Goal: Information Seeking & Learning: Learn about a topic

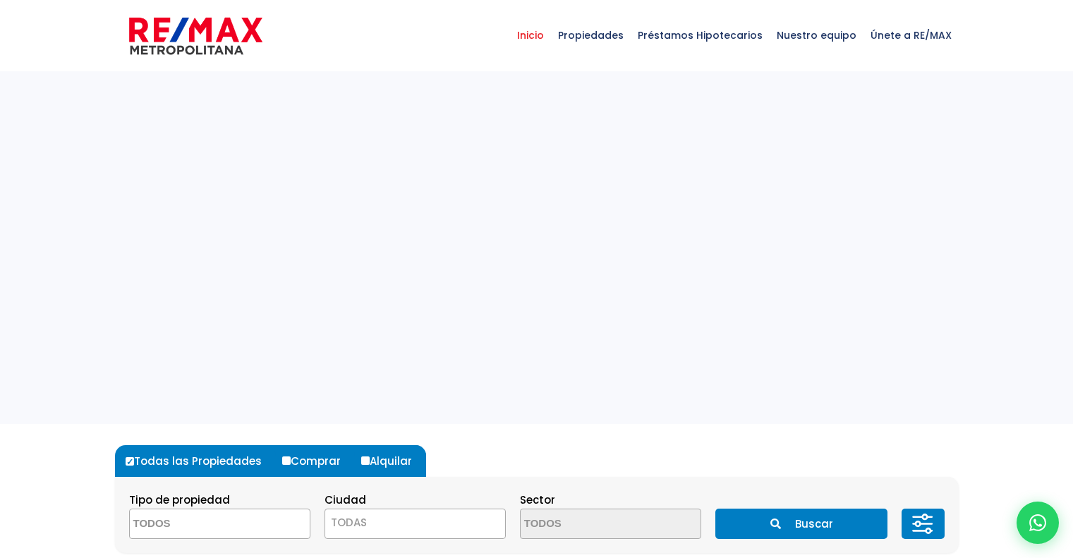
select select
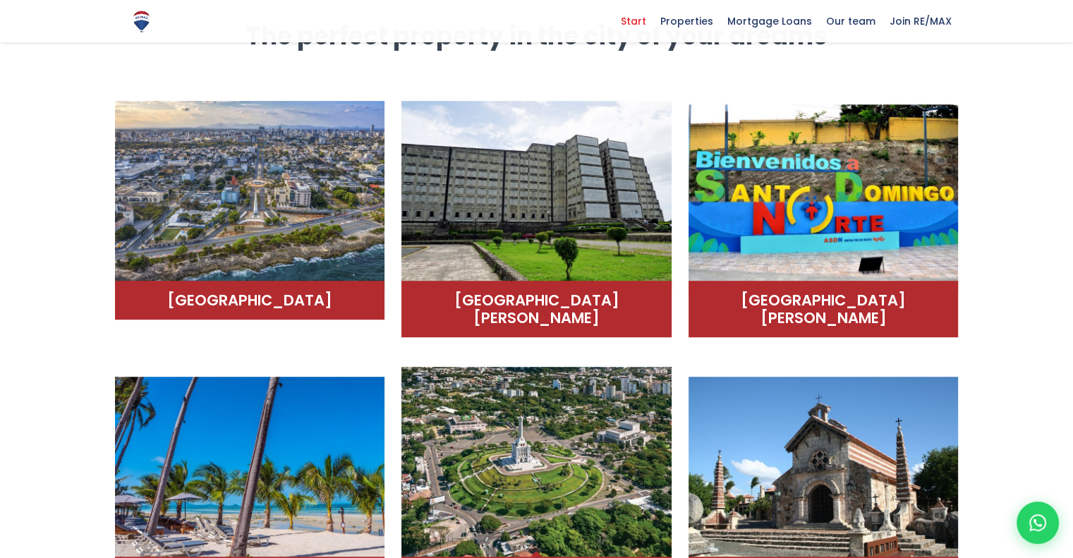
scroll to position [988, 0]
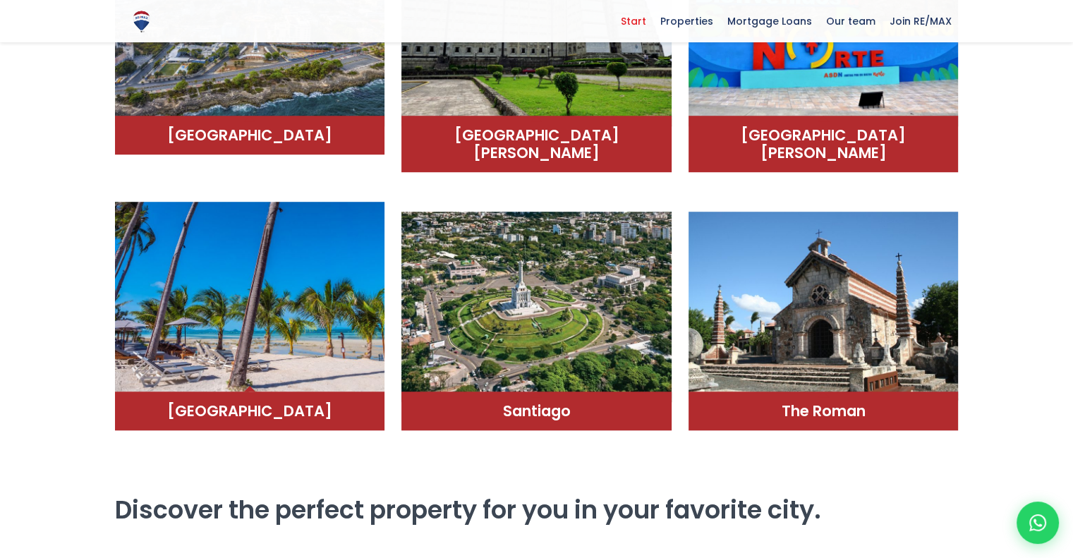
click at [291, 290] on img at bounding box center [250, 297] width 270 height 191
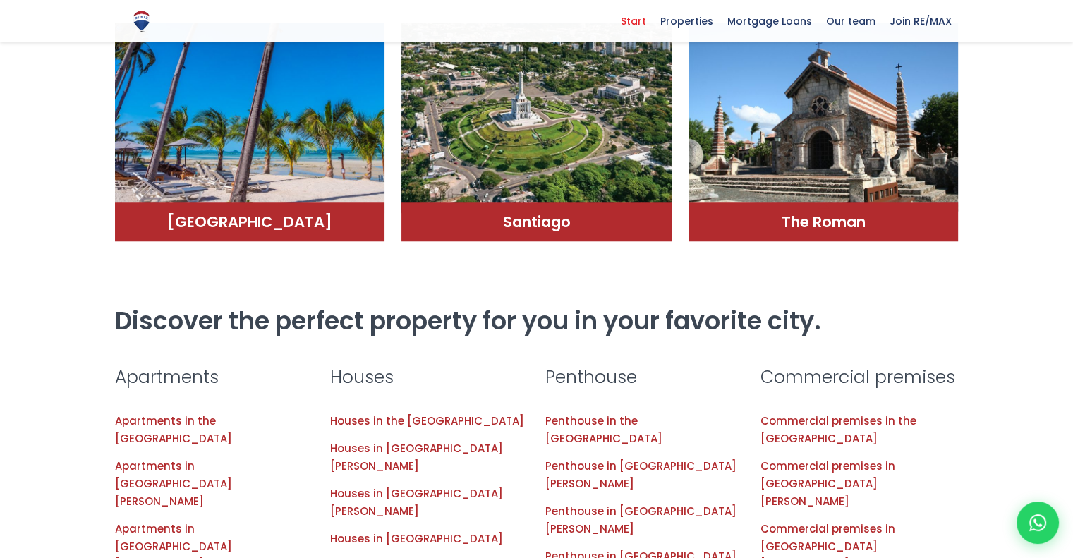
scroll to position [1317, 0]
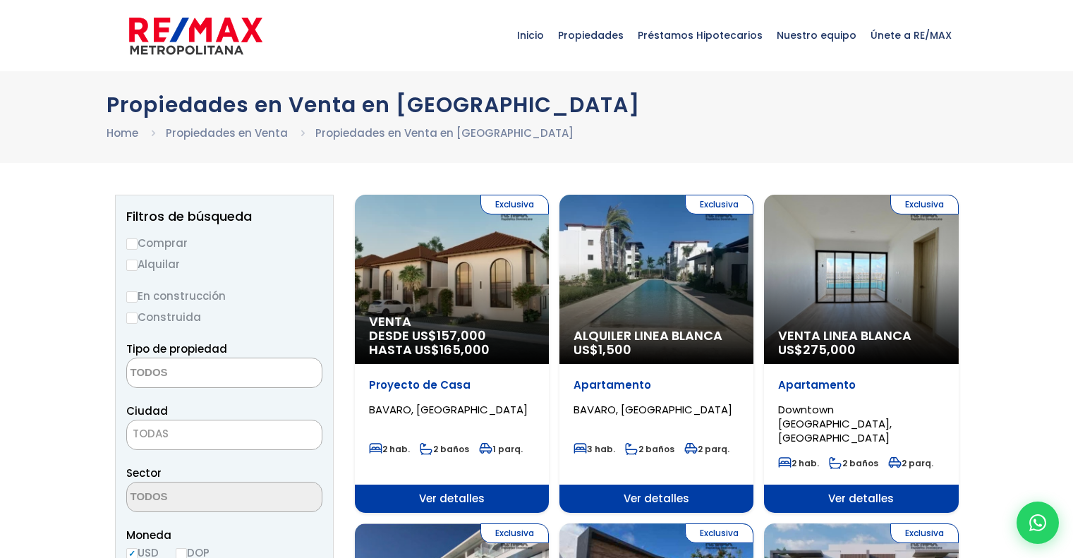
select select
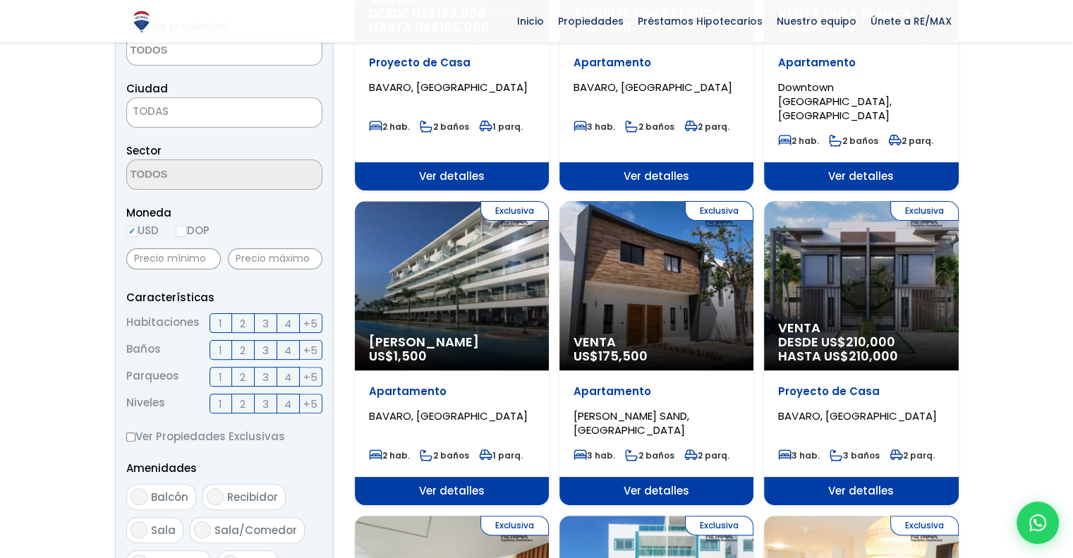
scroll to position [329, 0]
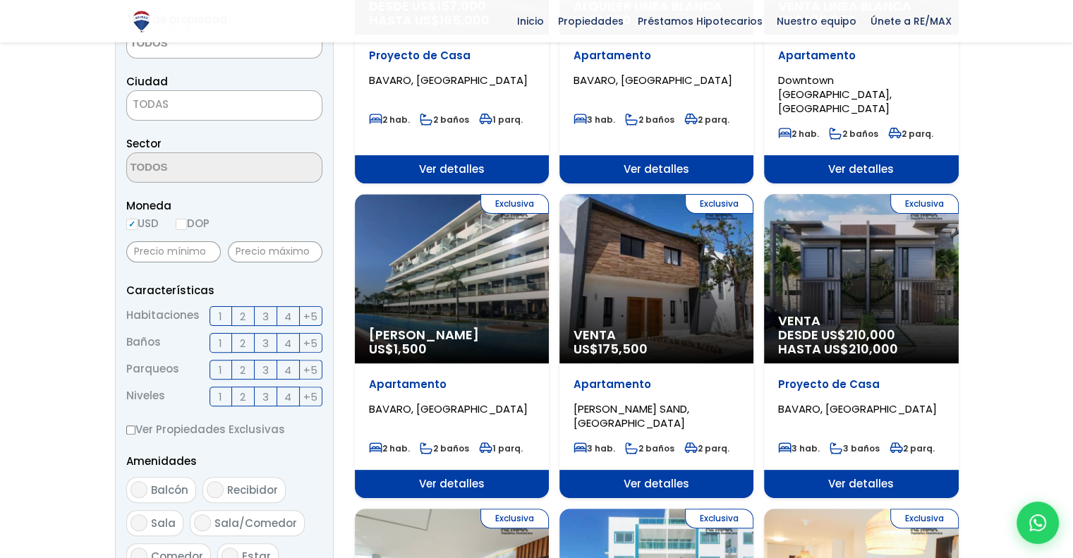
click at [423, 402] on span "BAVARO, PUNTA CANA" at bounding box center [448, 409] width 159 height 15
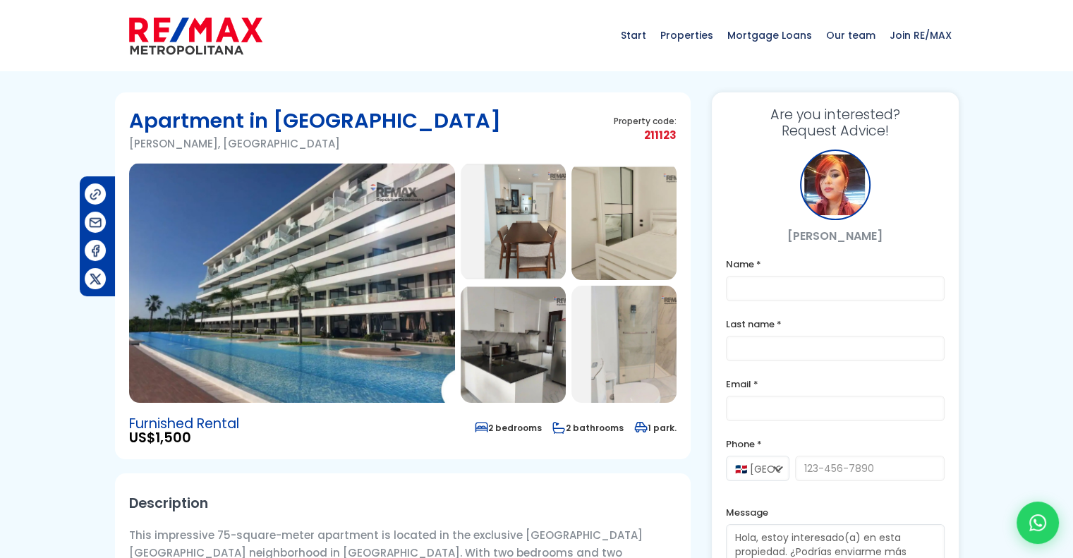
scroll to position [164, 0]
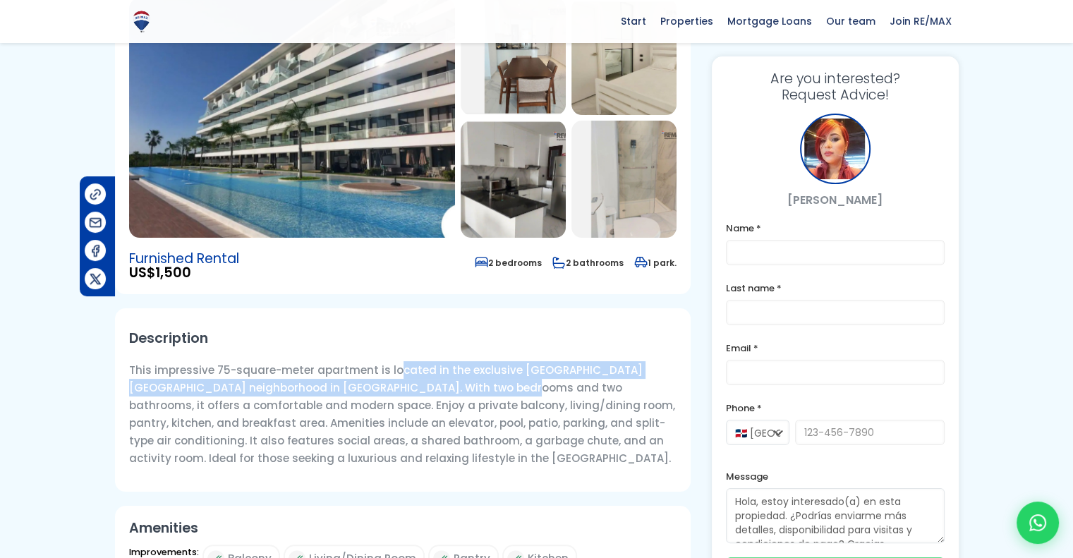
drag, startPoint x: 394, startPoint y: 369, endPoint x: 450, endPoint y: 392, distance: 60.8
click at [450, 392] on font "This impressive 75-square-meter apartment is located in the exclusive Hard Rock…" at bounding box center [402, 414] width 546 height 103
click at [449, 394] on font "This impressive 75-square-meter apartment is located in the exclusive Hard Rock…" at bounding box center [402, 414] width 546 height 103
click at [404, 390] on font "This impressive 75-square-meter apartment is located in the exclusive Hard Rock…" at bounding box center [402, 414] width 546 height 103
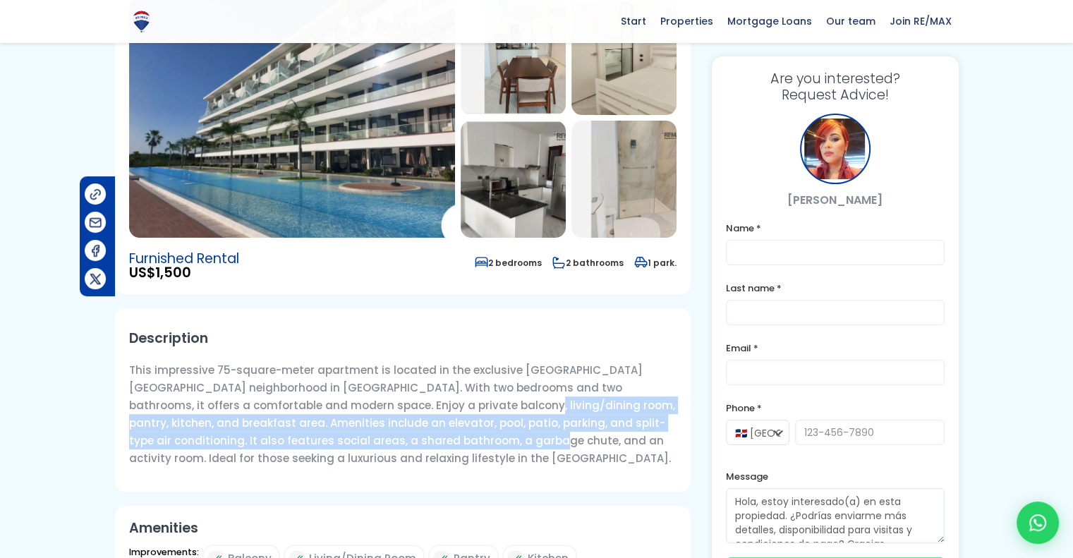
drag, startPoint x: 405, startPoint y: 399, endPoint x: 426, endPoint y: 443, distance: 48.6
click at [426, 443] on font "This impressive 75-square-meter apartment is located in the exclusive Hard Rock…" at bounding box center [402, 414] width 546 height 103
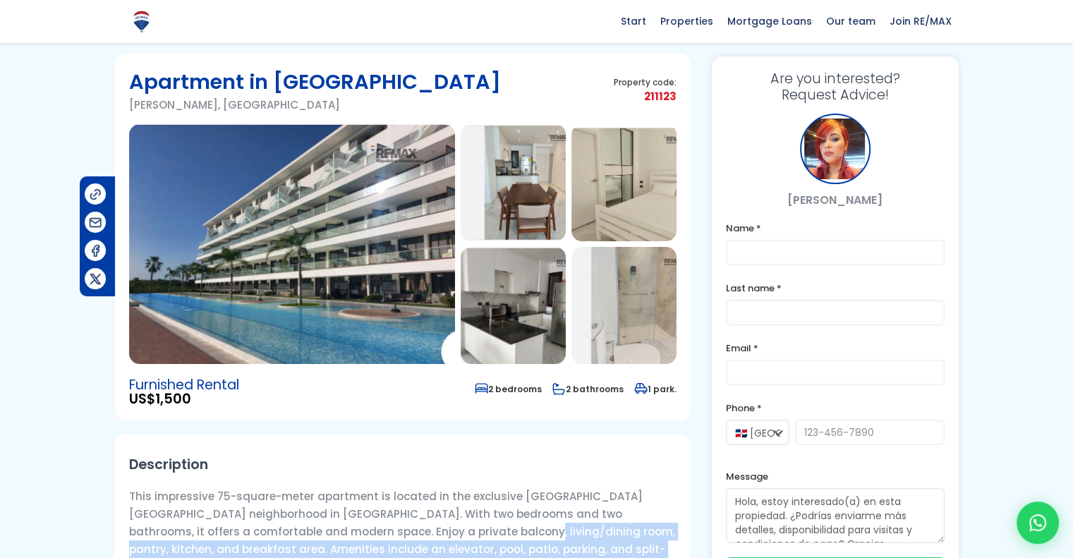
scroll to position [0, 0]
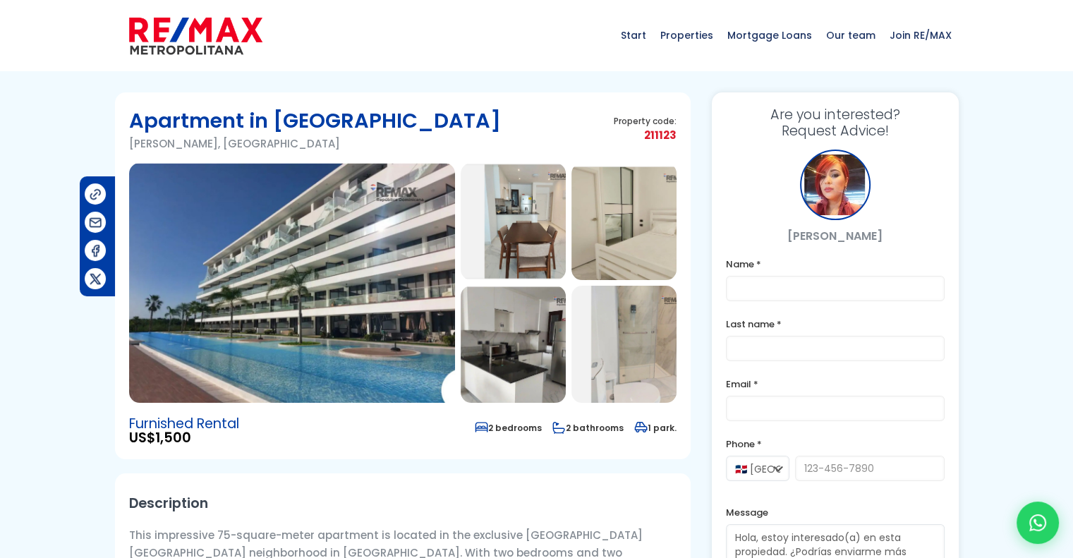
click at [518, 231] on img at bounding box center [513, 221] width 105 height 117
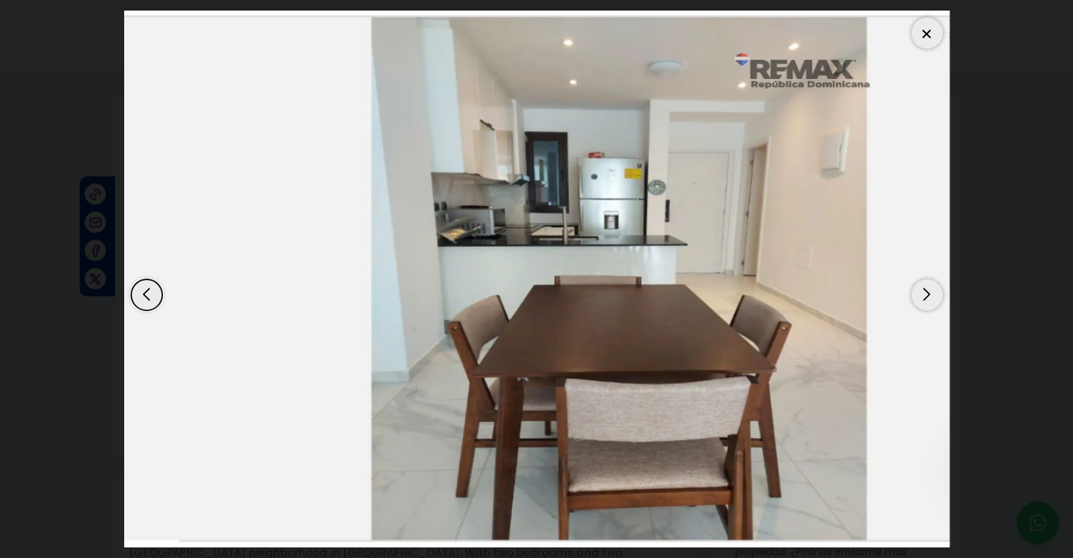
click at [916, 296] on div "Next slide" at bounding box center [927, 294] width 31 height 31
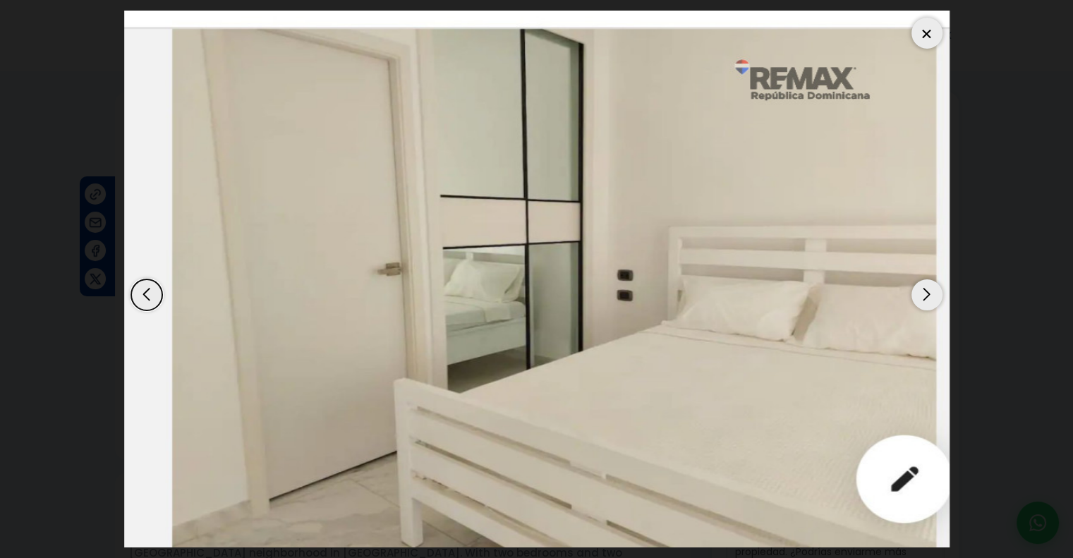
click at [916, 296] on div "Next slide" at bounding box center [927, 294] width 31 height 31
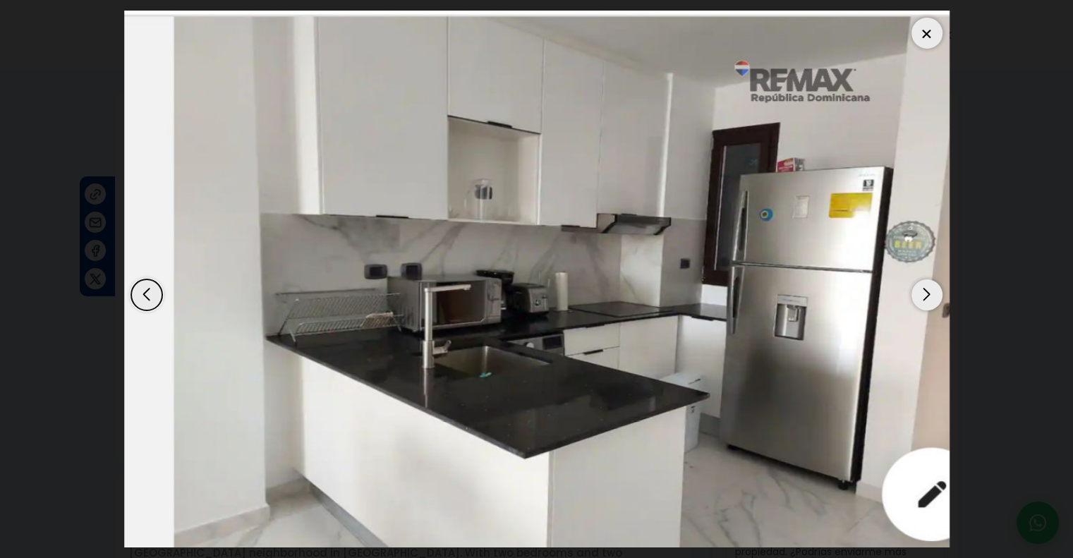
click at [916, 296] on div "Next slide" at bounding box center [927, 294] width 31 height 31
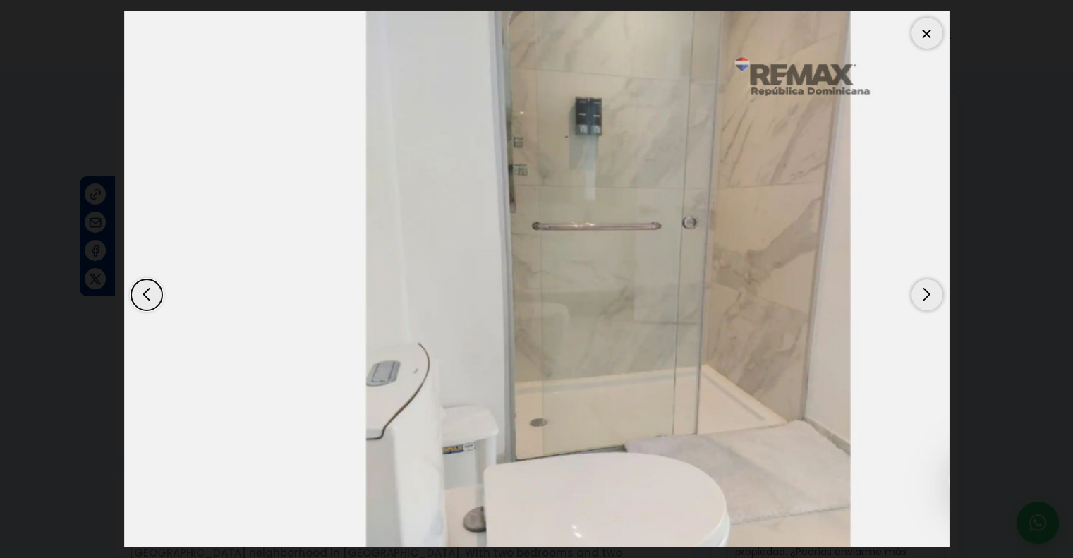
click at [916, 296] on div "Next slide" at bounding box center [927, 294] width 31 height 31
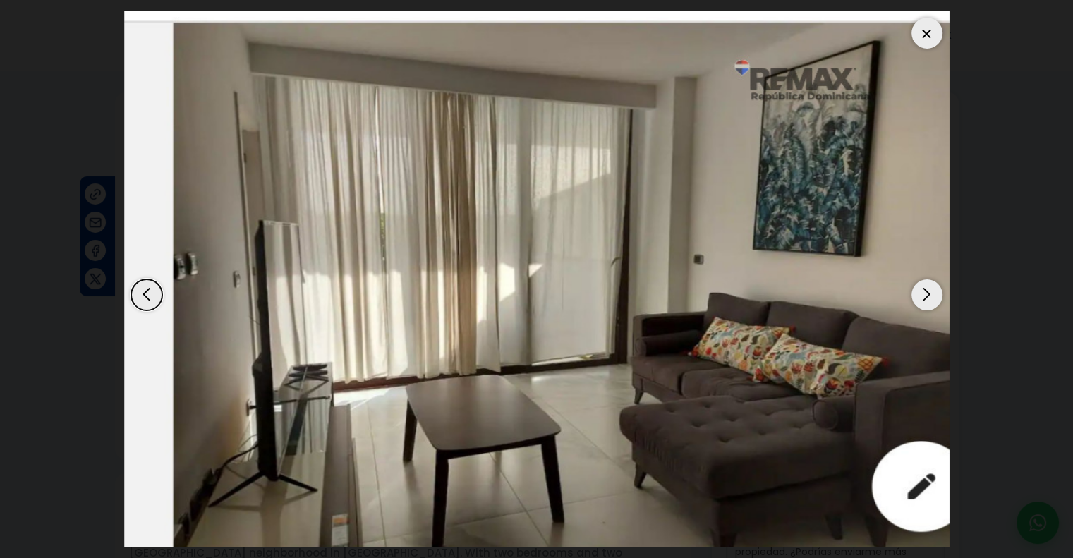
click at [916, 296] on div "Next slide" at bounding box center [927, 294] width 31 height 31
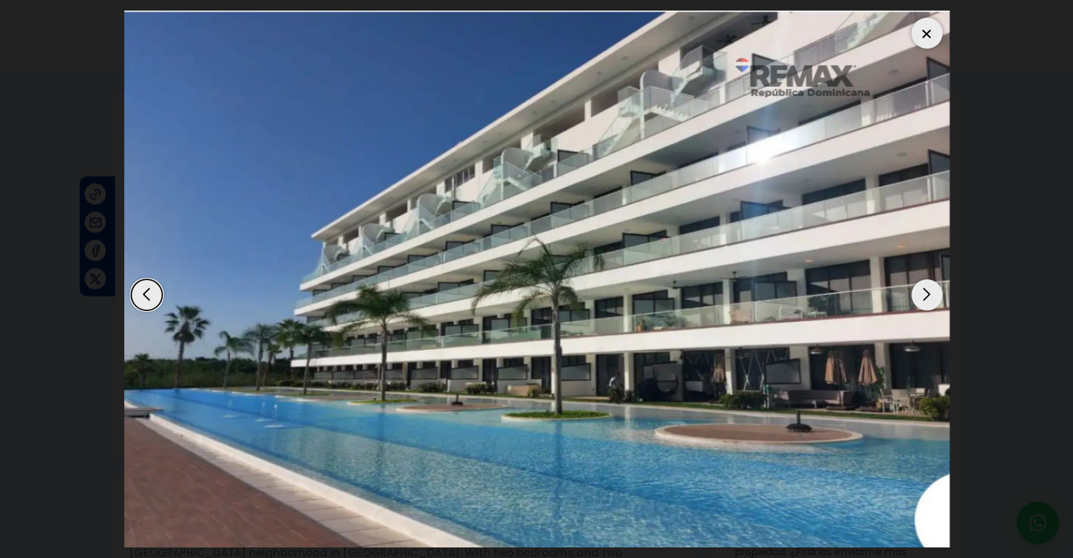
click at [916, 296] on div "Next slide" at bounding box center [927, 294] width 31 height 31
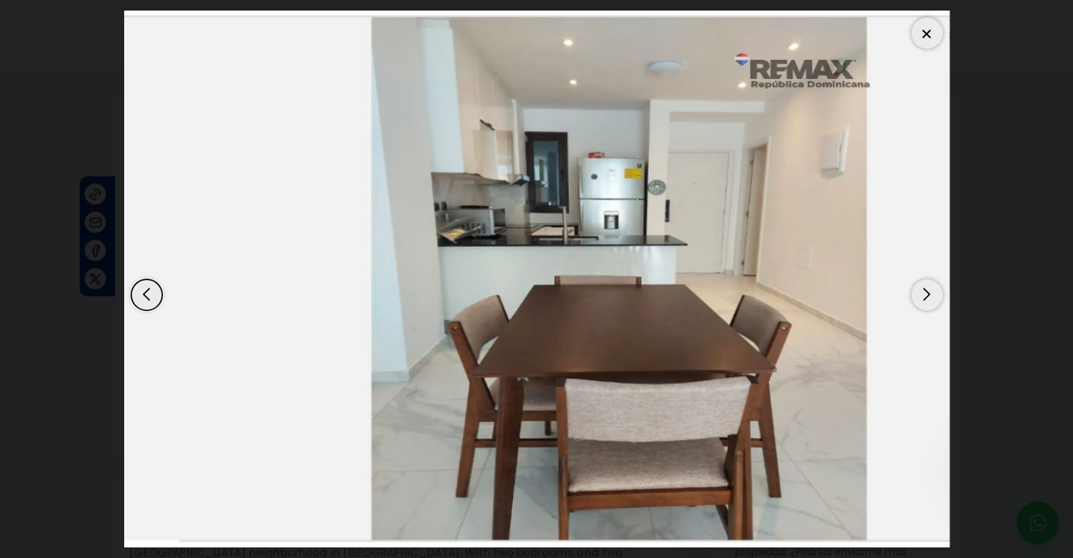
click at [916, 296] on div "Next slide" at bounding box center [927, 294] width 31 height 31
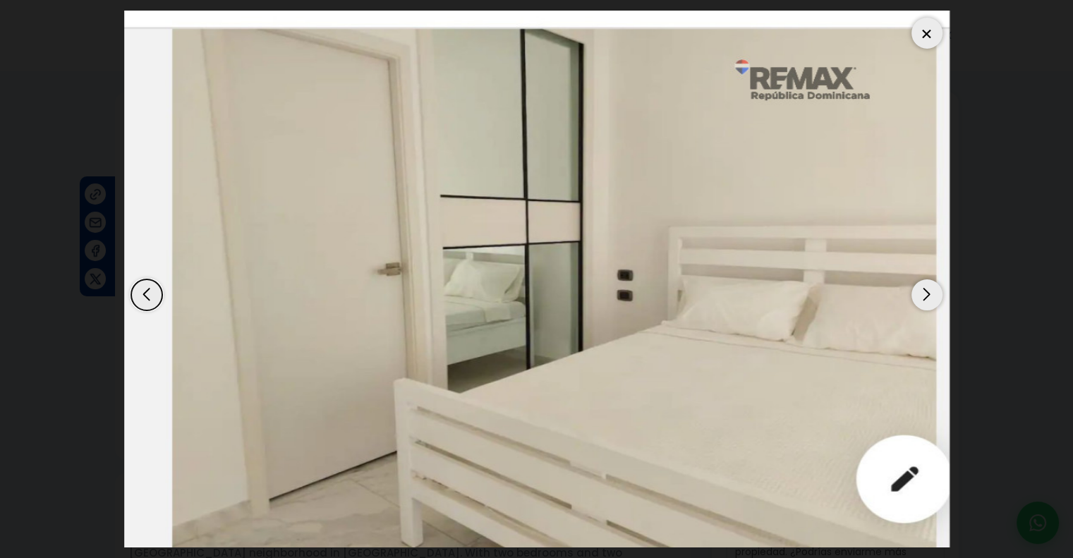
click at [916, 296] on div "Next slide" at bounding box center [927, 294] width 31 height 31
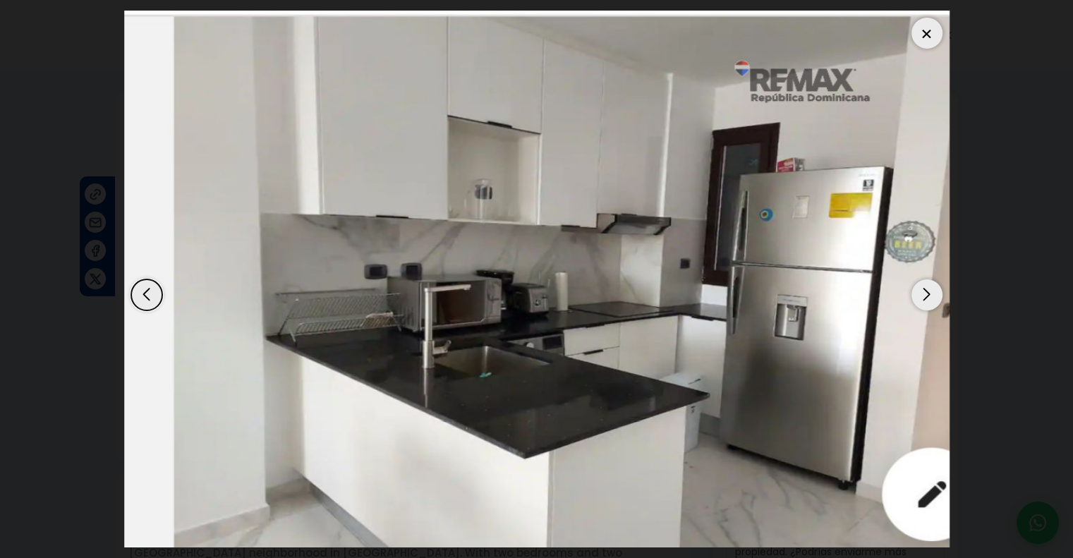
click at [916, 296] on div "Next slide" at bounding box center [927, 294] width 31 height 31
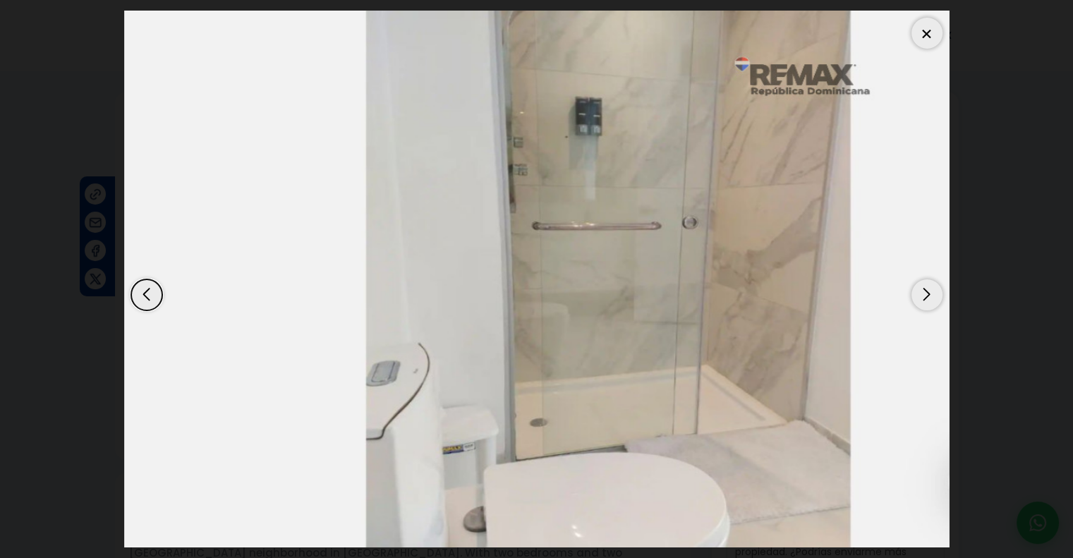
click at [916, 296] on div "Next slide" at bounding box center [927, 294] width 31 height 31
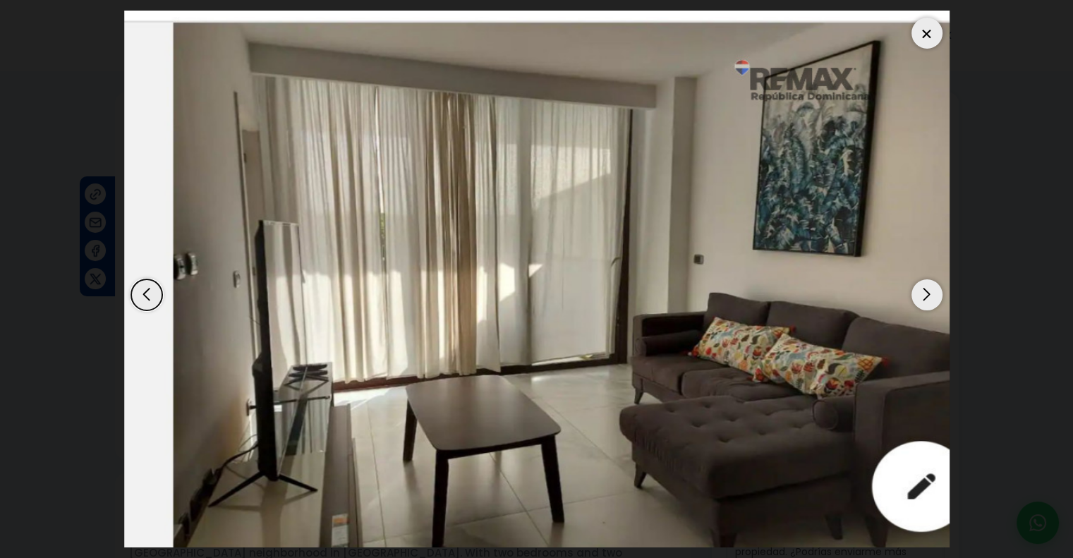
click at [934, 289] on div "Next slide" at bounding box center [927, 294] width 31 height 31
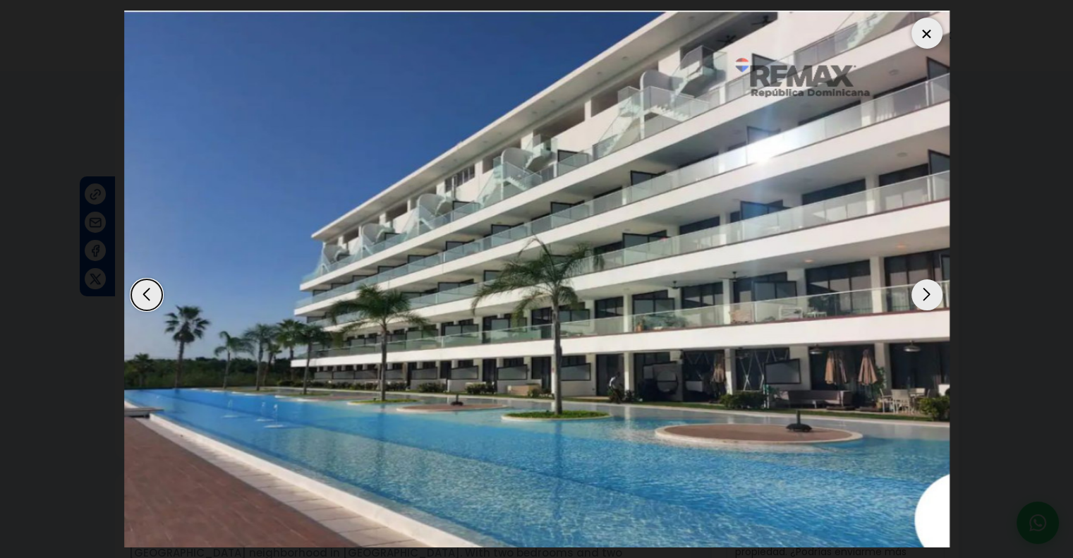
click at [933, 290] on div "Next slide" at bounding box center [927, 294] width 31 height 31
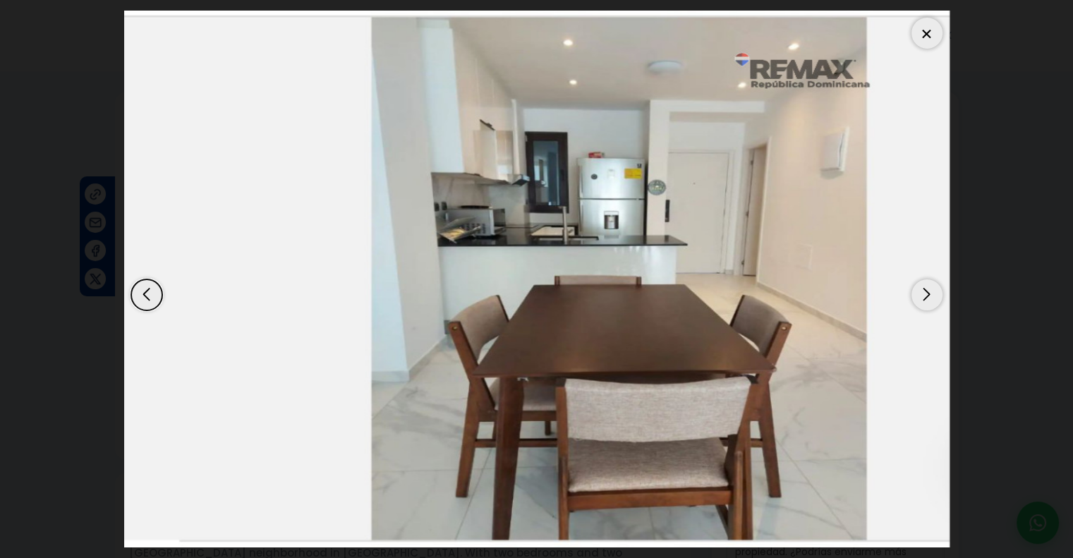
click at [932, 290] on div "Next slide" at bounding box center [927, 294] width 31 height 31
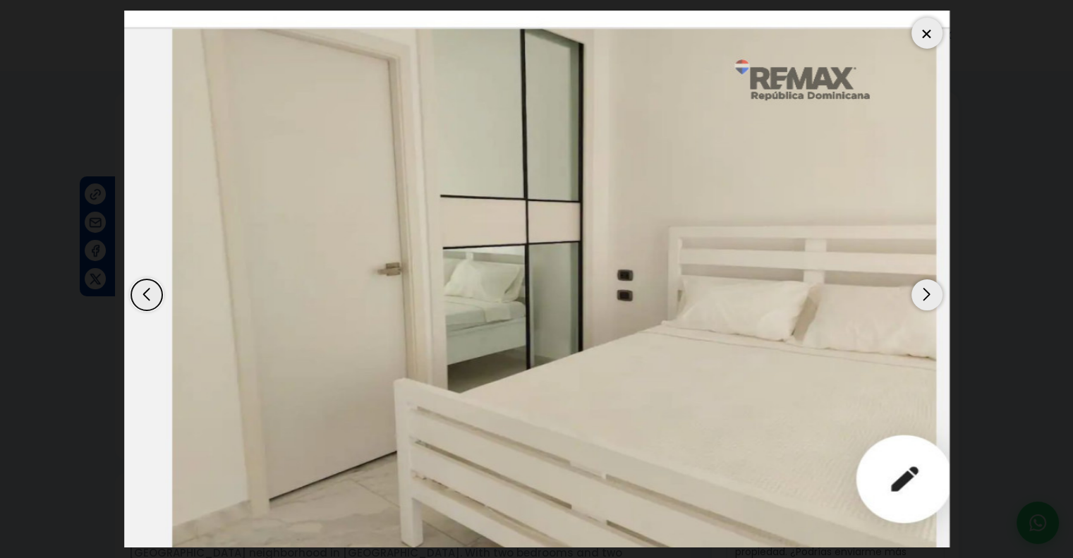
click at [927, 293] on div "Next slide" at bounding box center [927, 294] width 31 height 31
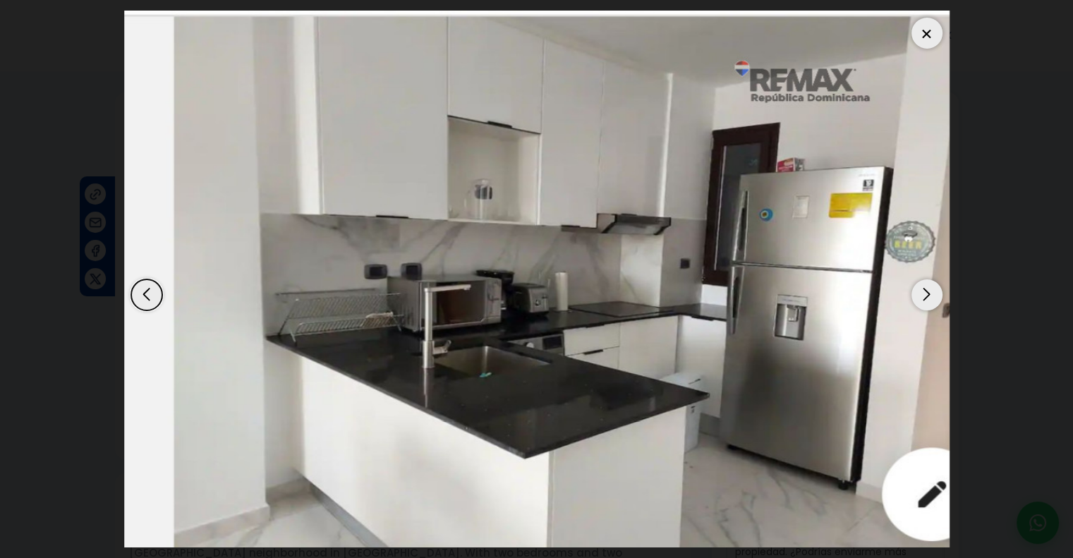
click at [927, 292] on div "Next slide" at bounding box center [927, 294] width 31 height 31
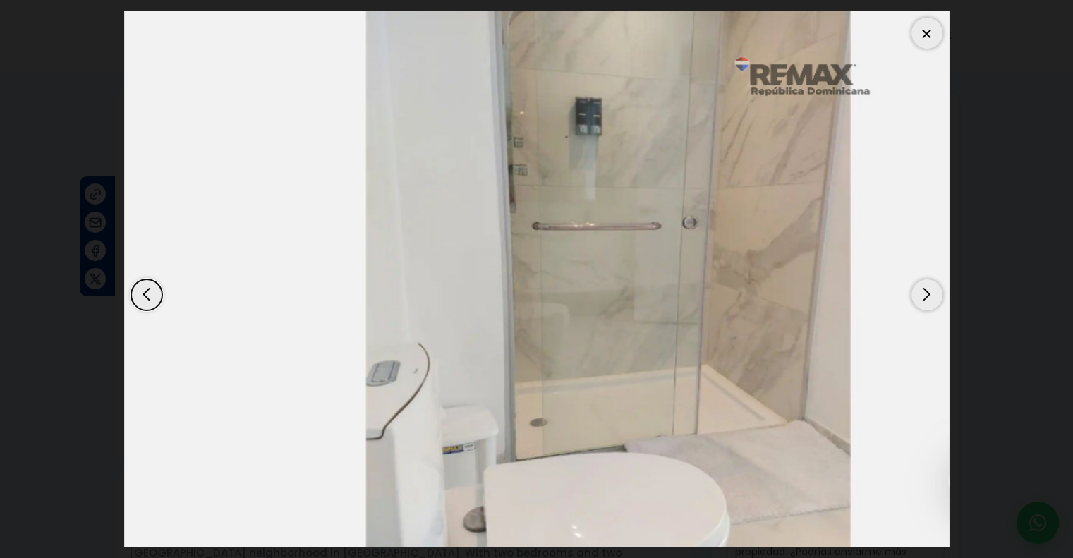
click at [927, 292] on div "Next slide" at bounding box center [927, 294] width 31 height 31
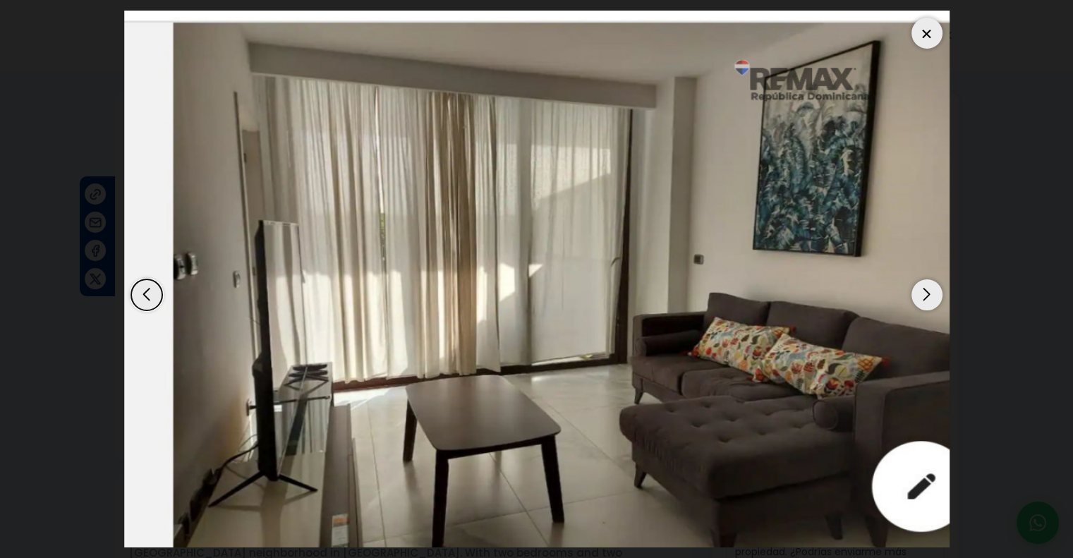
click at [927, 292] on div "Next slide" at bounding box center [927, 294] width 31 height 31
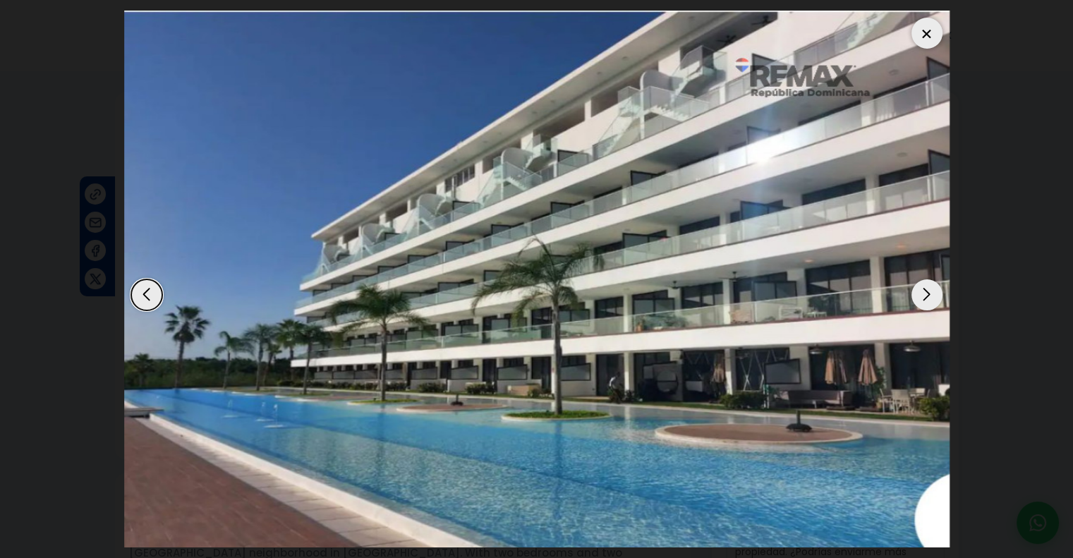
click at [927, 292] on div "Next slide" at bounding box center [927, 294] width 31 height 31
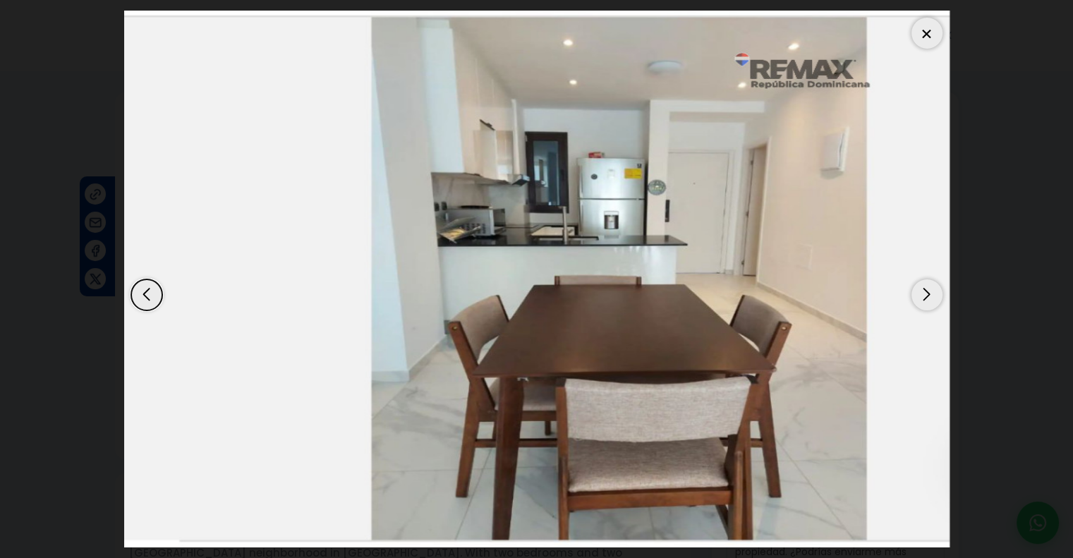
click at [927, 292] on div "Next slide" at bounding box center [927, 294] width 31 height 31
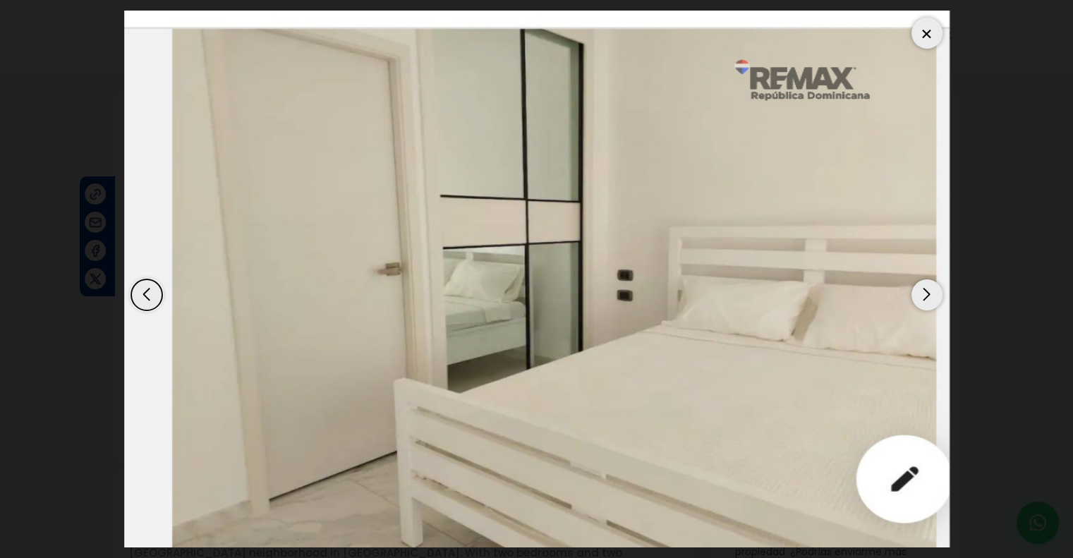
click at [927, 292] on div "Next slide" at bounding box center [927, 294] width 31 height 31
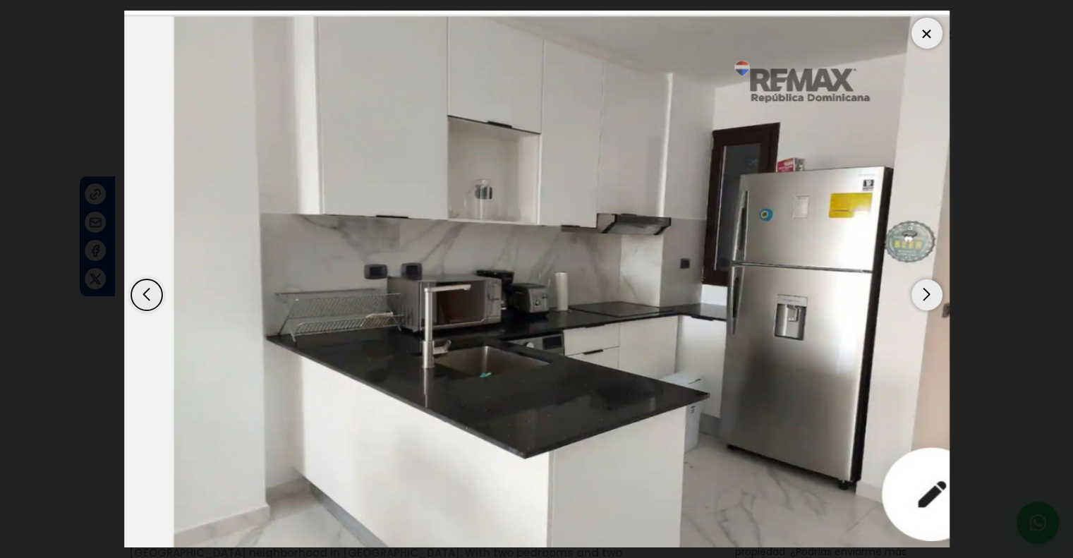
click at [925, 35] on div at bounding box center [927, 33] width 31 height 31
